Goal: Transaction & Acquisition: Book appointment/travel/reservation

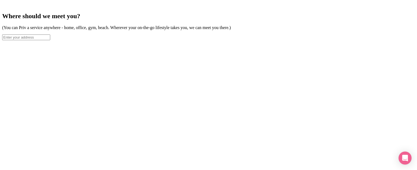
click at [50, 40] on input "text" at bounding box center [26, 37] width 48 height 6
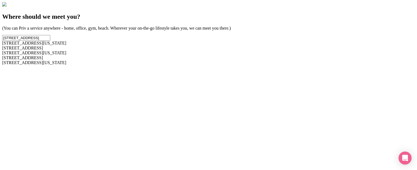
type input "[STREET_ADDRESS]"
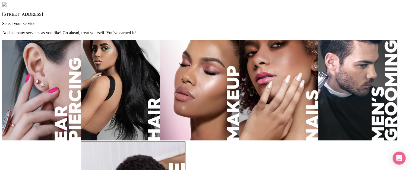
click at [239, 117] on img at bounding box center [199, 90] width 79 height 101
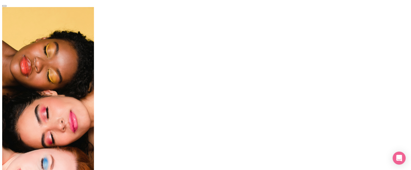
drag, startPoint x: 200, startPoint y: 109, endPoint x: 194, endPoint y: 110, distance: 6.0
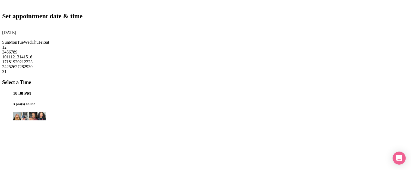
scroll to position [52, 0]
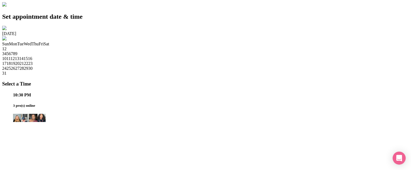
click at [33, 66] on span "23" at bounding box center [30, 63] width 4 height 5
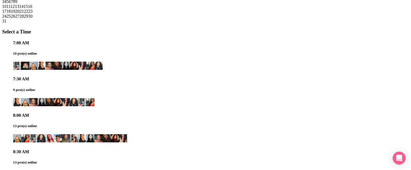
scroll to position [617, 0]
click at [46, 69] on img at bounding box center [41, 66] width 8 height 8
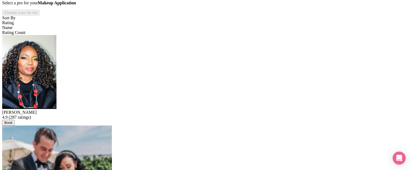
scroll to position [27, 0]
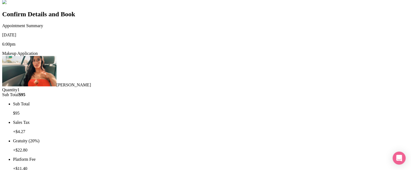
scroll to position [53, 0]
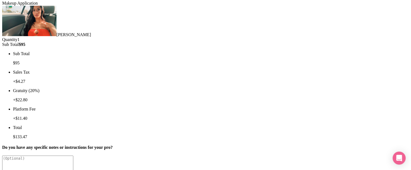
drag, startPoint x: 237, startPoint y: 126, endPoint x: 221, endPoint y: 133, distance: 17.5
click at [221, 133] on div "Appointment Summary [DATE] 6:00pm Makeup Application [PERSON_NAME] Quantity 1 S…" at bounding box center [205, 152] width 406 height 359
checkbox input "true"
